Goal: Task Accomplishment & Management: Use online tool/utility

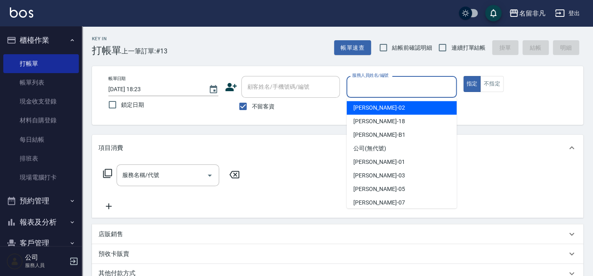
drag, startPoint x: 375, startPoint y: 81, endPoint x: 364, endPoint y: 98, distance: 20.1
click at [374, 81] on input "服務人員姓名/編號" at bounding box center [401, 87] width 103 height 14
drag, startPoint x: 391, startPoint y: 110, endPoint x: 362, endPoint y: 106, distance: 30.2
click at [391, 110] on div "[PERSON_NAME]-02" at bounding box center [402, 108] width 110 height 14
type input "[PERSON_NAME]-02"
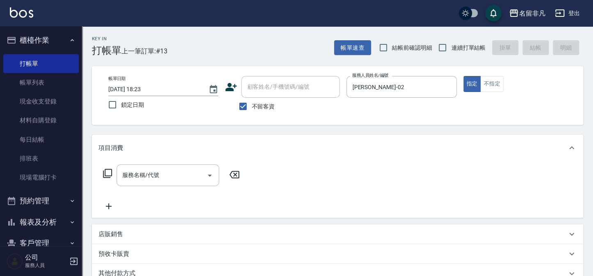
click at [111, 172] on icon at bounding box center [107, 173] width 9 height 9
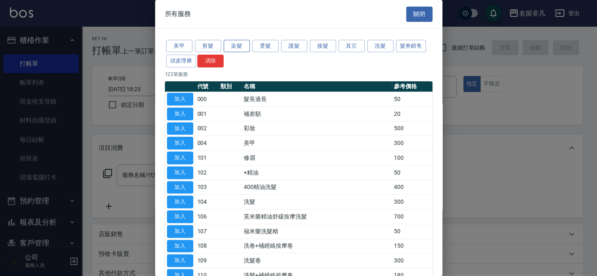
click at [239, 43] on button "染髮" at bounding box center [237, 46] width 26 height 13
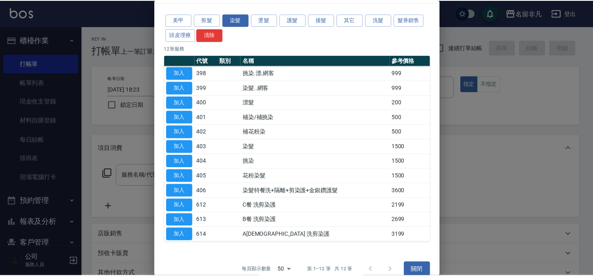
scroll to position [37, 0]
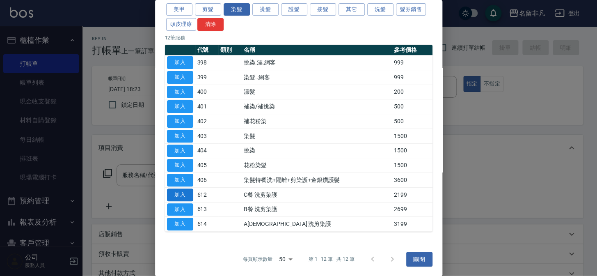
click at [176, 190] on button "加入" at bounding box center [180, 194] width 26 height 13
type input "C餐 洗剪染護(612)"
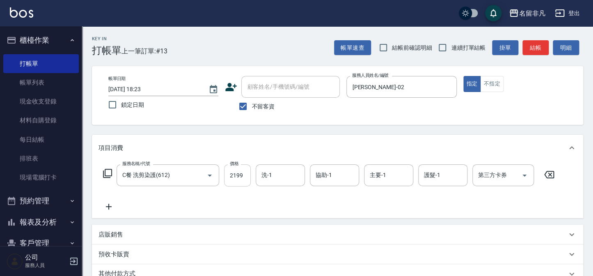
click at [237, 170] on input "2199" at bounding box center [237, 175] width 27 height 22
type input "2399"
type input "[PERSON_NAME]-18"
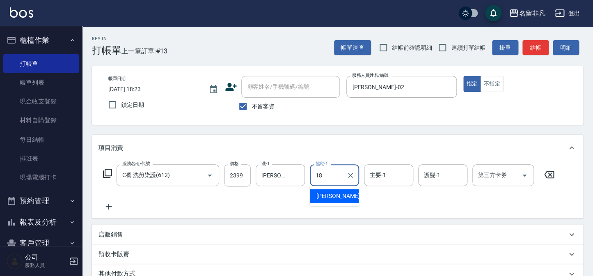
type input "[PERSON_NAME]-18"
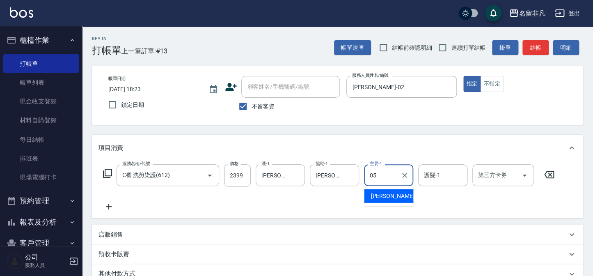
type input "[PERSON_NAME]-05"
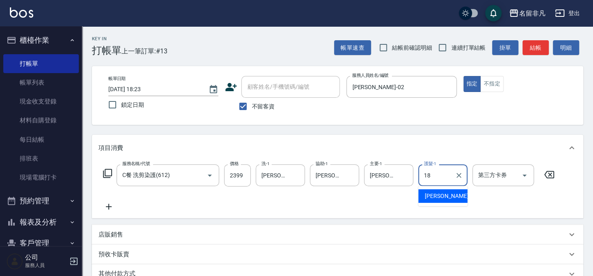
type input "[PERSON_NAME]-18"
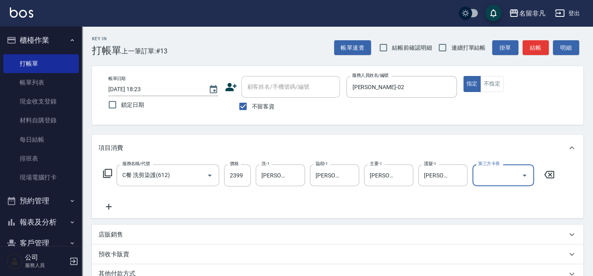
click at [110, 208] on icon at bounding box center [108, 206] width 21 height 10
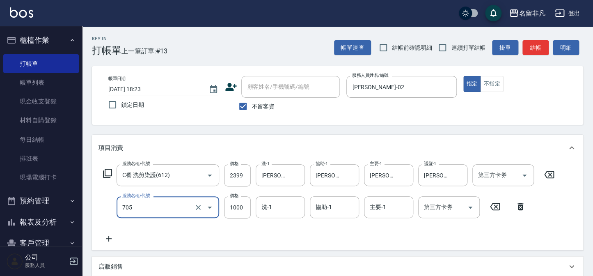
type input "頭皮深層體驗後包卡(705)"
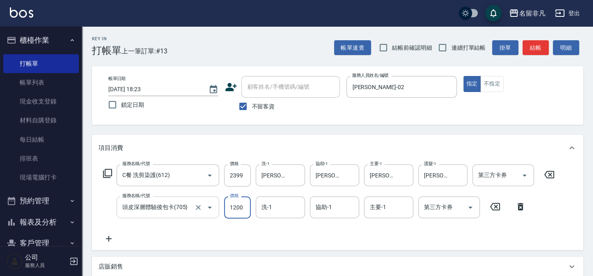
type input "1200"
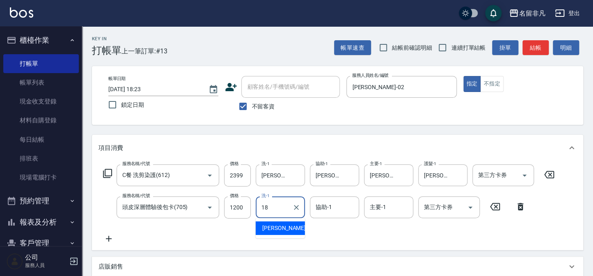
type input "[PERSON_NAME]-18"
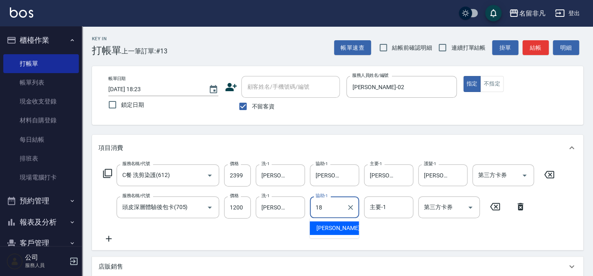
type input "[PERSON_NAME]-18"
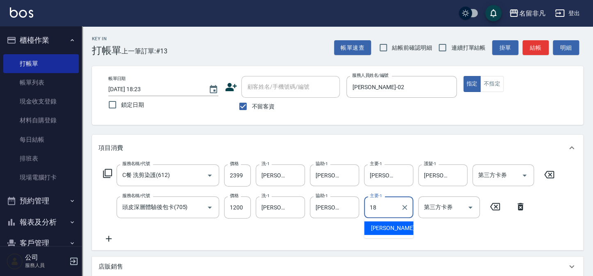
type input "[PERSON_NAME]-18"
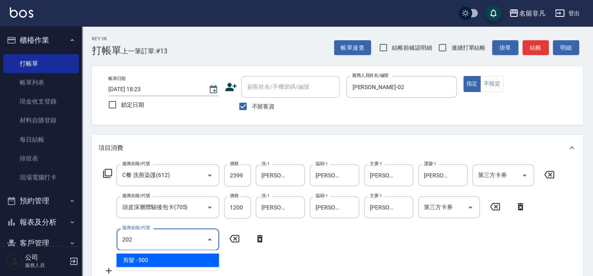
type input "剪髮(202)"
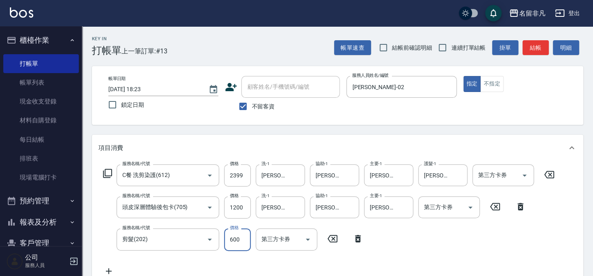
type input "600"
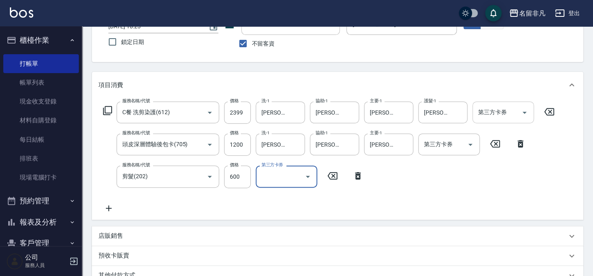
scroll to position [74, 0]
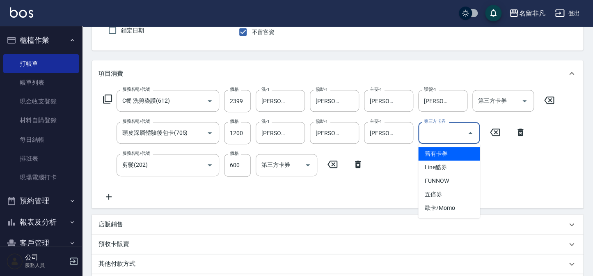
click at [438, 129] on div "第三方卡券 第三方卡券" at bounding box center [449, 133] width 62 height 22
click at [440, 148] on span "舊有卡券" at bounding box center [449, 154] width 62 height 14
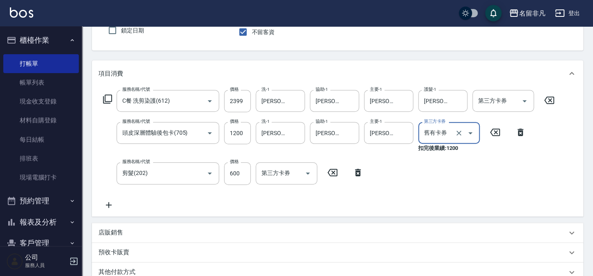
type input "舊有卡券"
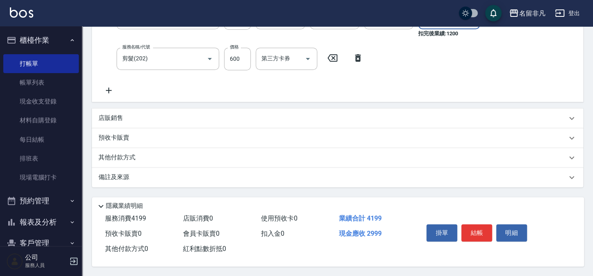
scroll to position [191, 0]
click at [481, 226] on button "結帳" at bounding box center [476, 232] width 31 height 17
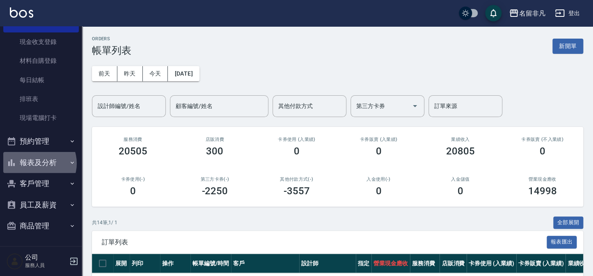
click at [37, 163] on button "報表及分析" at bounding box center [41, 162] width 76 height 21
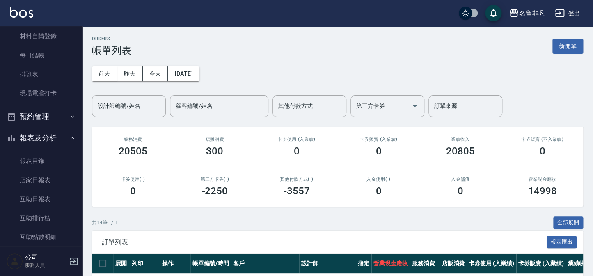
scroll to position [97, 0]
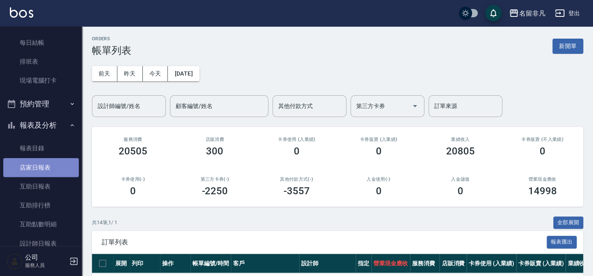
click at [42, 166] on link "店家日報表" at bounding box center [41, 167] width 76 height 19
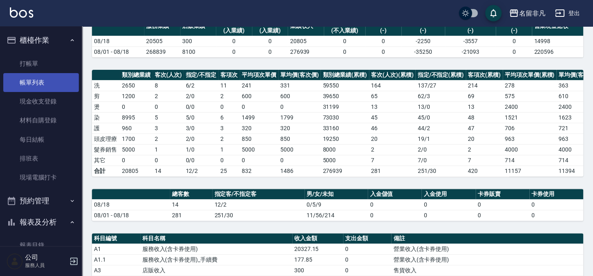
click at [53, 86] on link "帳單列表" at bounding box center [41, 82] width 76 height 19
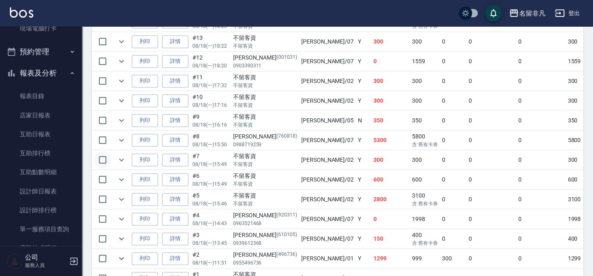
scroll to position [261, 0]
click at [117, 197] on icon "expand row" at bounding box center [122, 199] width 10 height 10
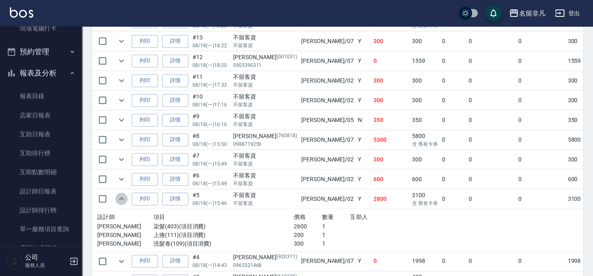
click at [117, 197] on icon "expand row" at bounding box center [122, 199] width 10 height 10
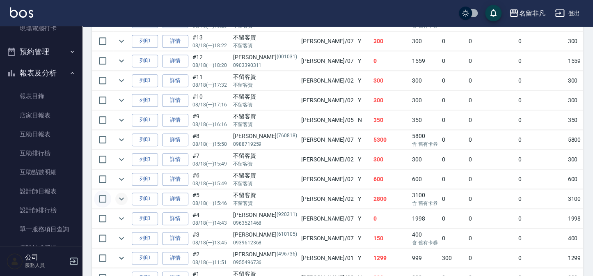
scroll to position [298, 0]
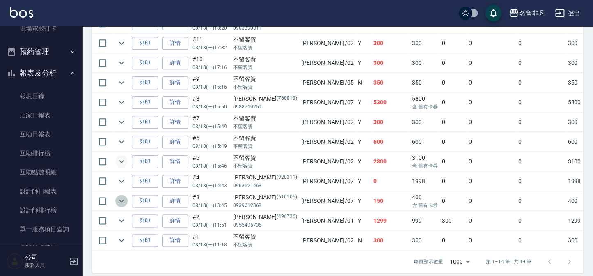
click at [119, 199] on icon "expand row" at bounding box center [121, 200] width 5 height 3
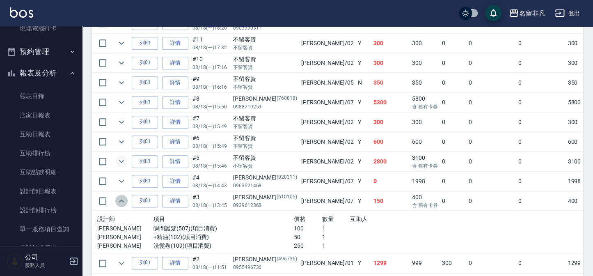
click at [118, 199] on icon "expand row" at bounding box center [122, 201] width 10 height 10
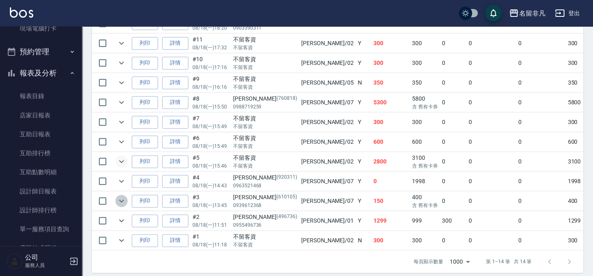
click at [116, 201] on button "expand row" at bounding box center [121, 201] width 12 height 12
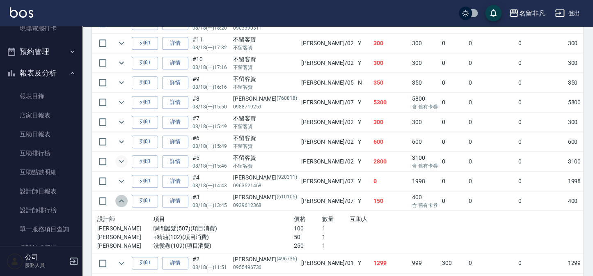
click at [119, 197] on icon "expand row" at bounding box center [122, 201] width 10 height 10
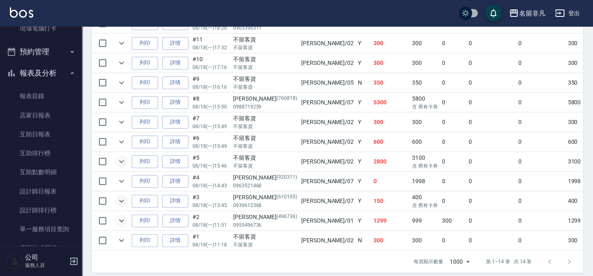
click at [123, 216] on icon "expand row" at bounding box center [122, 220] width 10 height 10
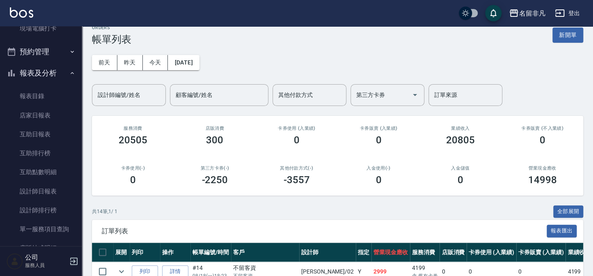
scroll to position [0, 0]
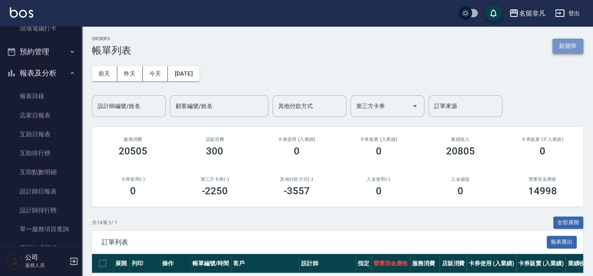
click at [565, 43] on button "新開單" at bounding box center [567, 46] width 31 height 15
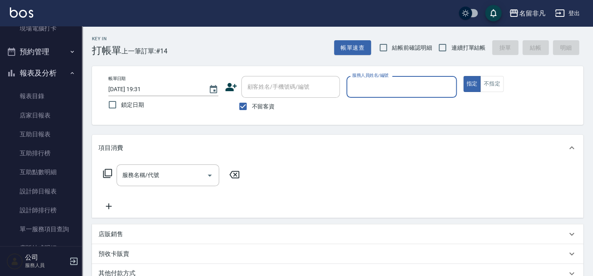
click at [406, 78] on div "服務人員姓名/編號" at bounding box center [401, 87] width 110 height 22
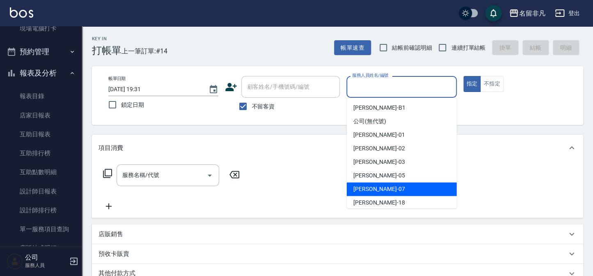
click at [372, 185] on span "[PERSON_NAME]-07" at bounding box center [379, 189] width 52 height 9
type input "[PERSON_NAME]-07"
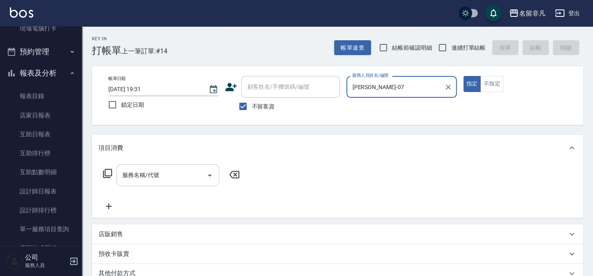
click at [179, 179] on input "服務名稱/代號" at bounding box center [161, 175] width 83 height 14
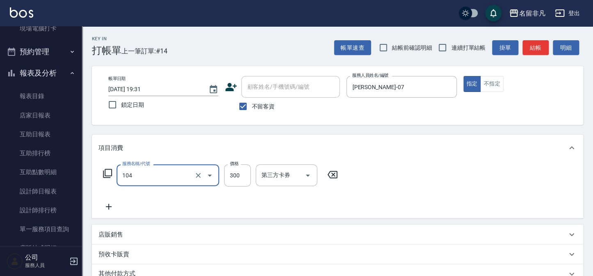
type input "洗髮(104)"
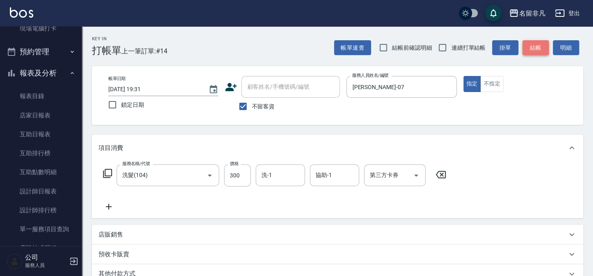
click at [538, 48] on button "結帳" at bounding box center [535, 47] width 26 height 15
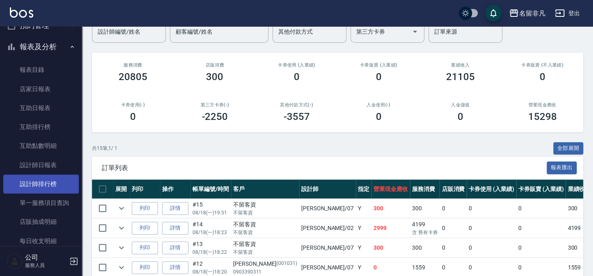
scroll to position [186, 0]
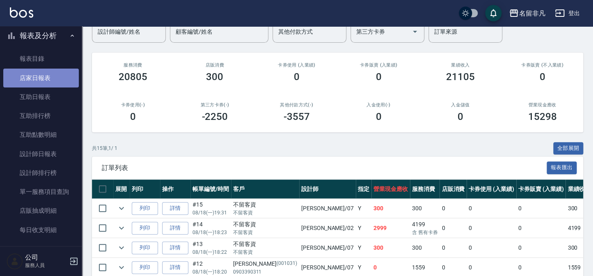
click at [49, 85] on link "店家日報表" at bounding box center [41, 78] width 76 height 19
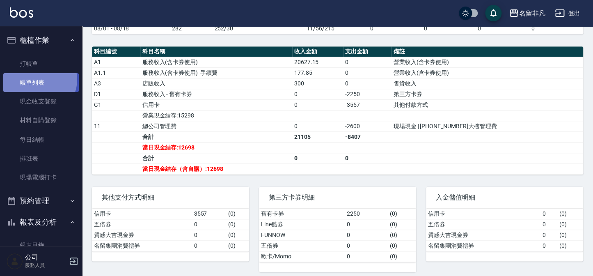
click at [39, 80] on link "帳單列表" at bounding box center [41, 82] width 76 height 19
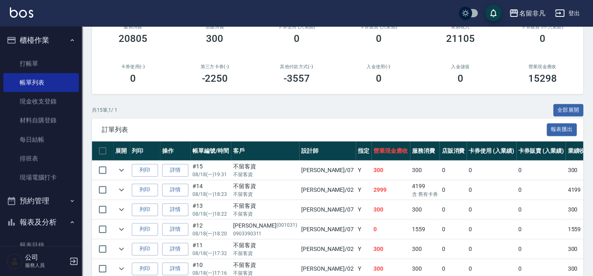
scroll to position [149, 0]
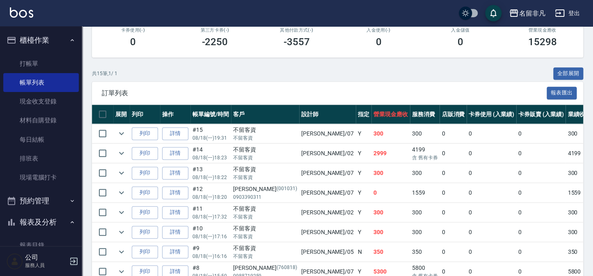
click at [126, 137] on td at bounding box center [121, 133] width 16 height 19
click at [124, 136] on icon "expand row" at bounding box center [122, 133] width 10 height 10
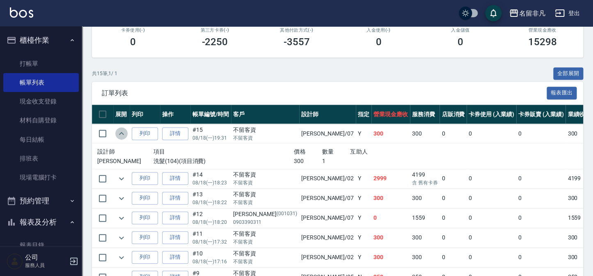
click at [124, 136] on icon "expand row" at bounding box center [122, 133] width 10 height 10
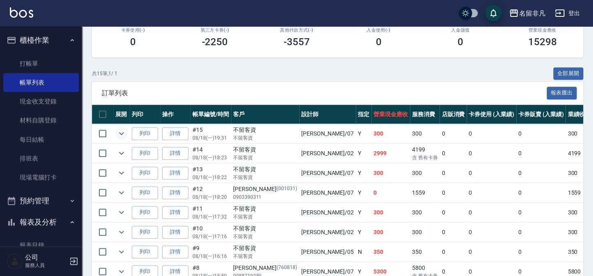
click at [121, 159] on td at bounding box center [121, 153] width 16 height 19
click at [119, 156] on icon "expand row" at bounding box center [122, 153] width 10 height 10
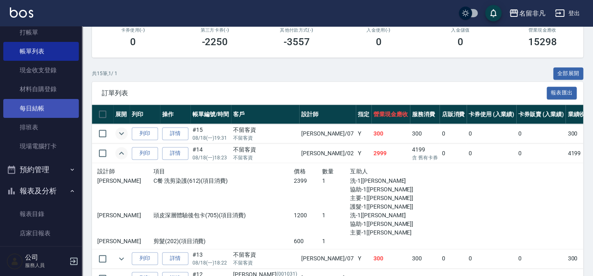
scroll to position [74, 0]
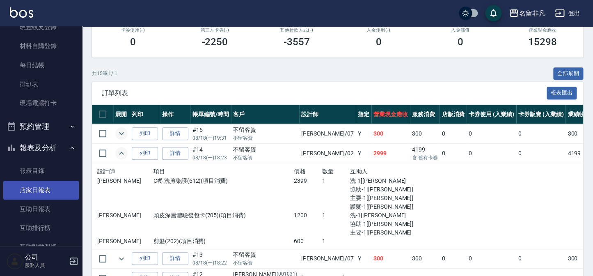
click at [41, 189] on link "店家日報表" at bounding box center [41, 190] width 76 height 19
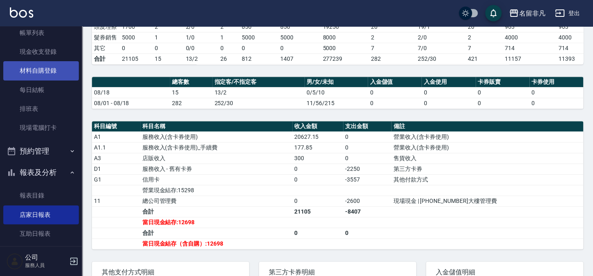
scroll to position [37, 0]
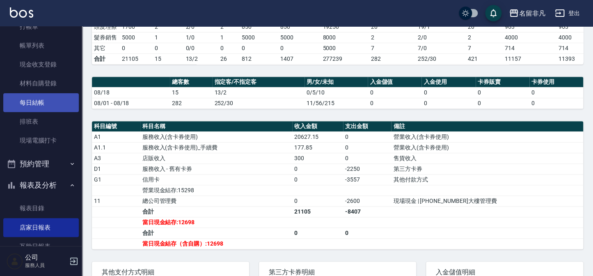
click at [35, 102] on link "每日結帳" at bounding box center [41, 102] width 76 height 19
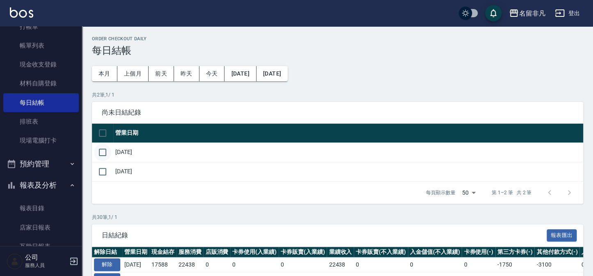
click at [104, 153] on input "checkbox" at bounding box center [102, 152] width 17 height 17
checkbox input "true"
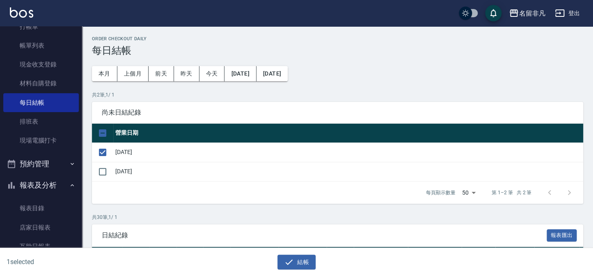
click at [115, 170] on td "[DATE]" at bounding box center [348, 171] width 470 height 19
click at [110, 172] on input "checkbox" at bounding box center [102, 171] width 17 height 17
checkbox input "true"
click at [289, 261] on icon "button" at bounding box center [289, 262] width 10 height 10
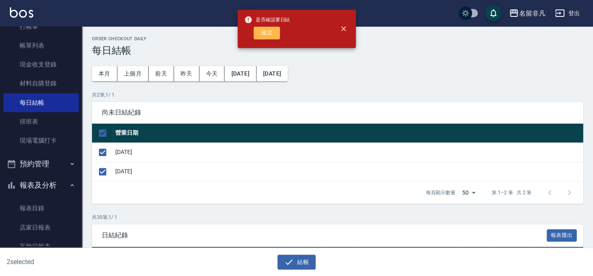
drag, startPoint x: 277, startPoint y: 33, endPoint x: 263, endPoint y: 51, distance: 22.9
click at [275, 38] on button "確定" at bounding box center [267, 33] width 26 height 13
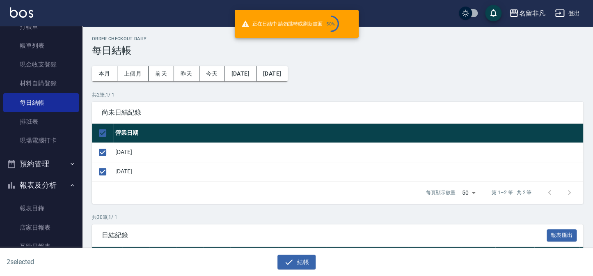
checkbox input "false"
